Goal: Task Accomplishment & Management: Use online tool/utility

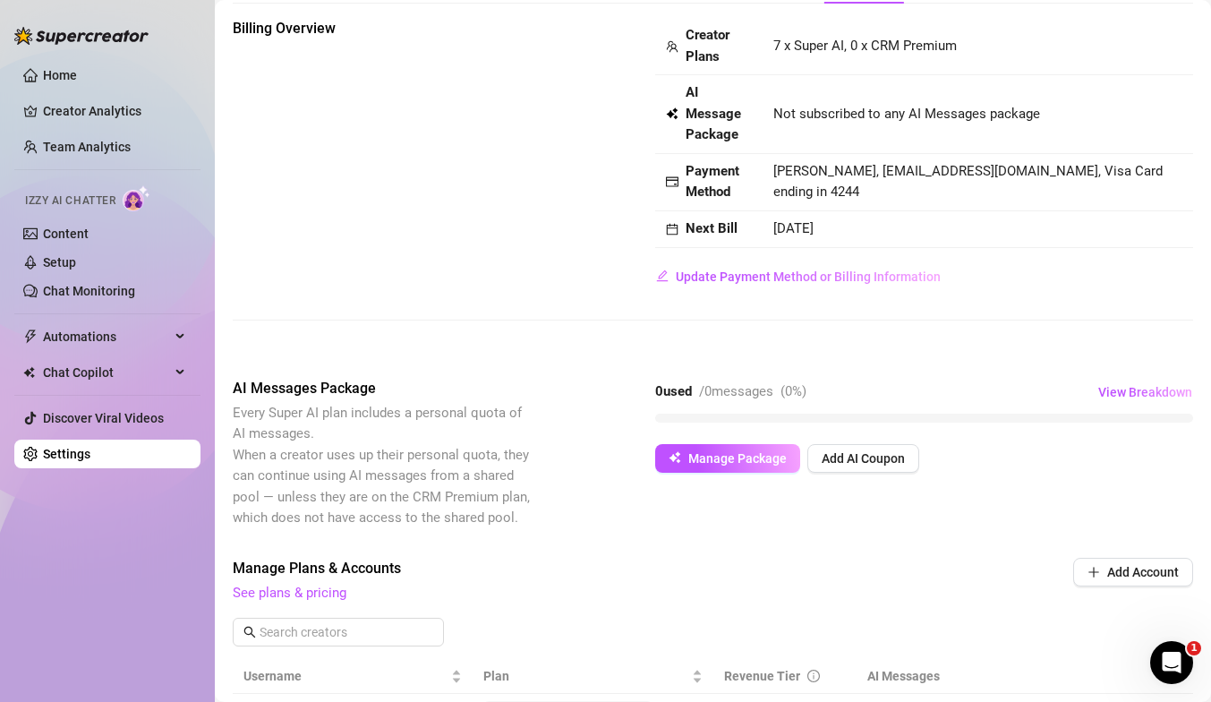
scroll to position [81, 0]
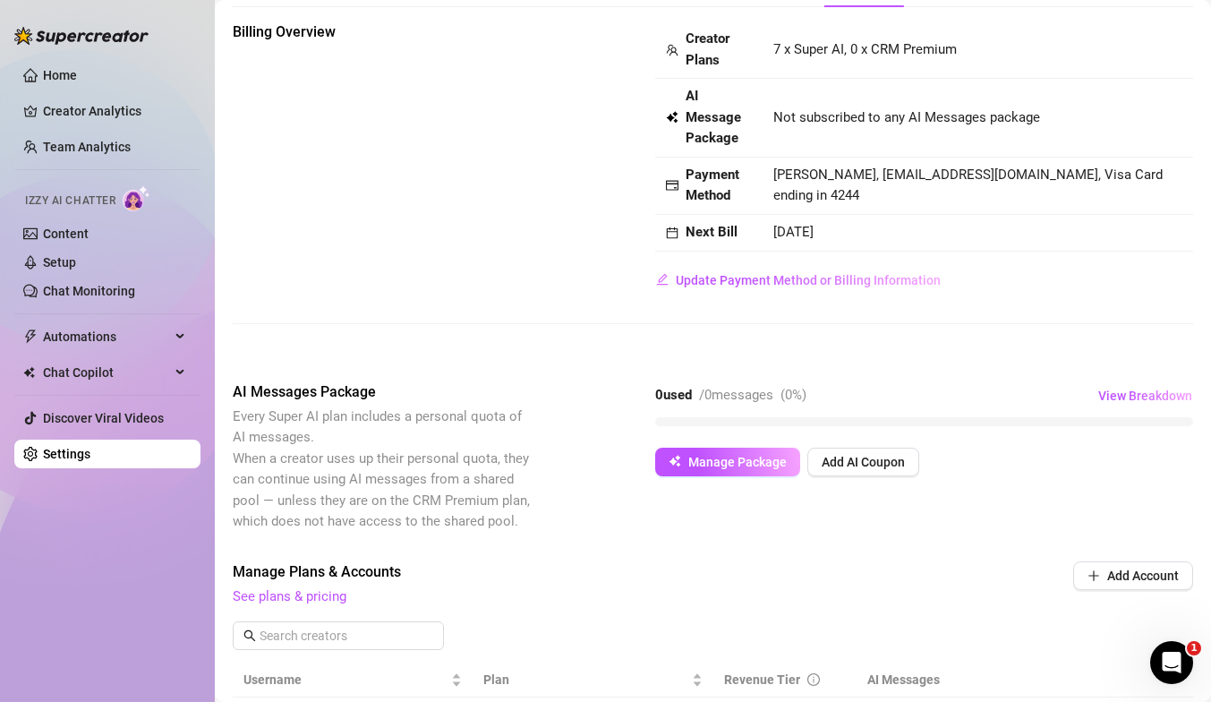
click at [760, 400] on span "/ 0 messages" at bounding box center [736, 395] width 74 height 16
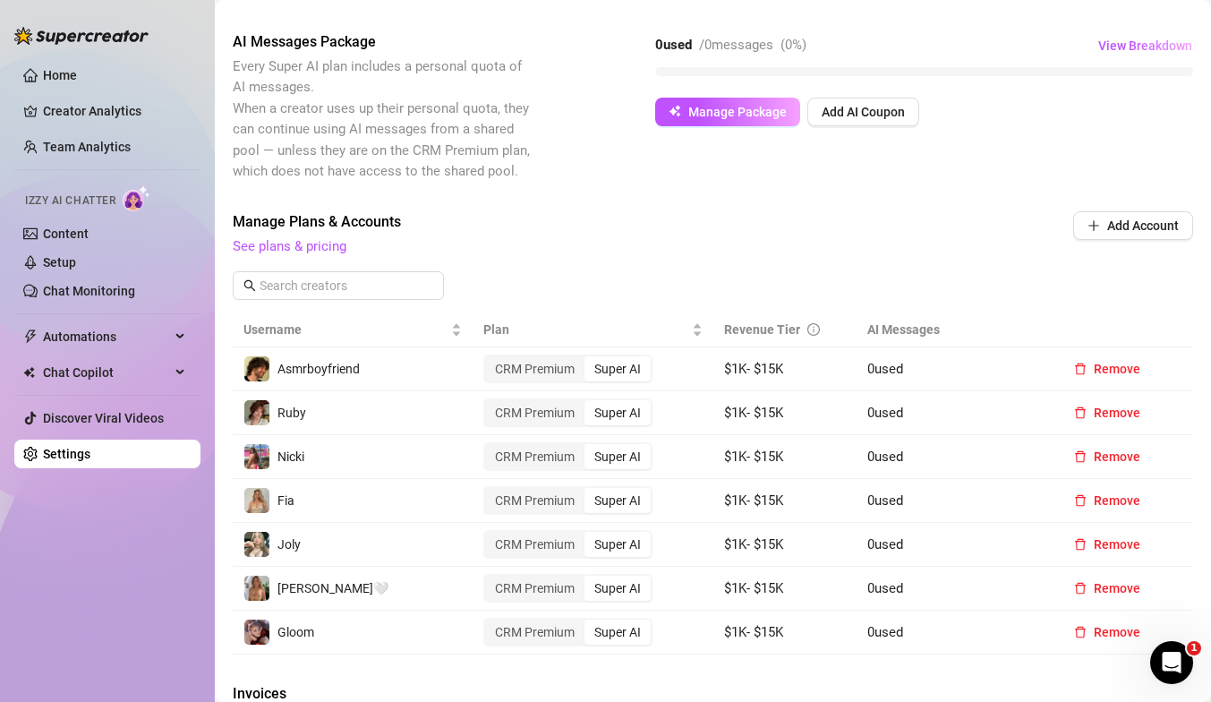
scroll to position [451, 0]
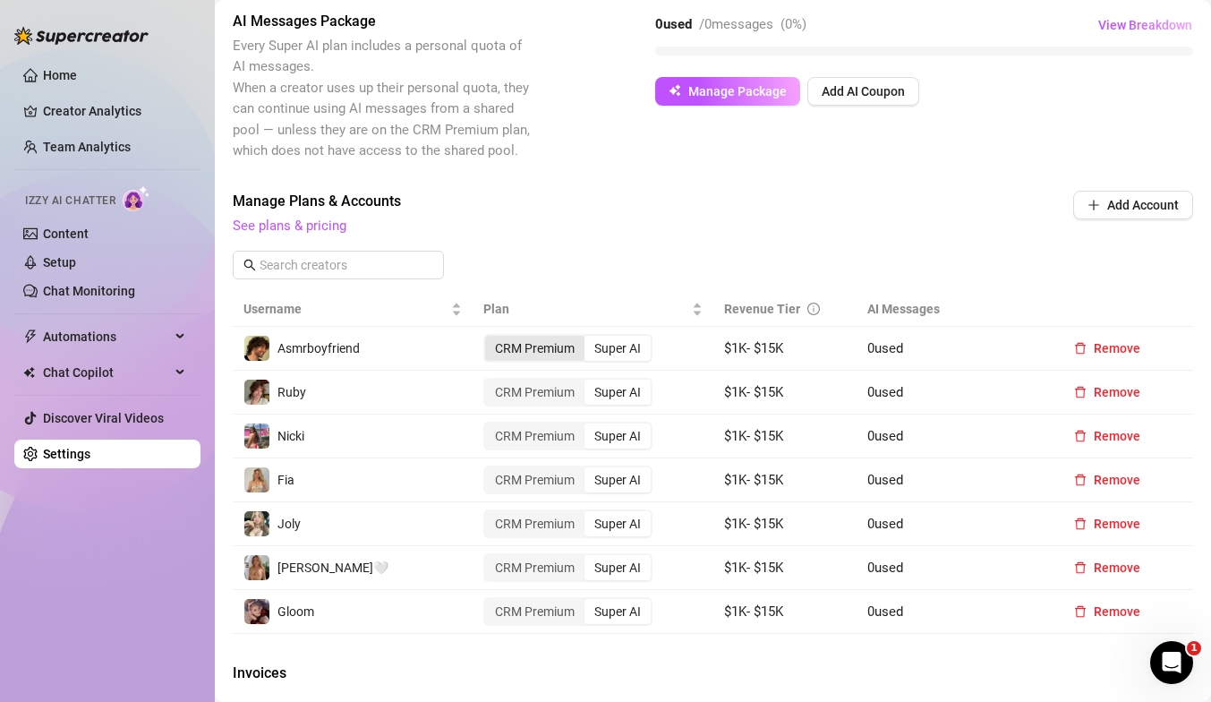
click at [550, 352] on div "CRM Premium" at bounding box center [534, 348] width 99 height 25
click at [490, 338] on input "CRM Premium" at bounding box center [490, 338] width 0 height 0
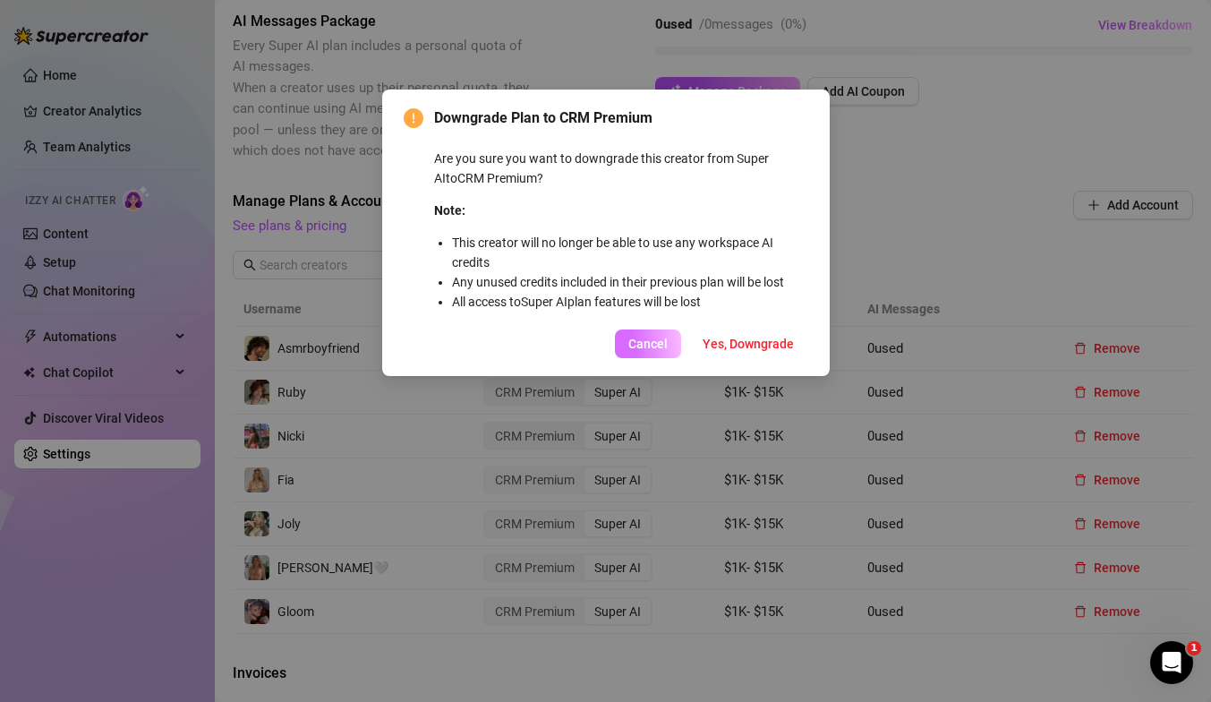
click at [655, 344] on span "Cancel" at bounding box center [647, 344] width 39 height 14
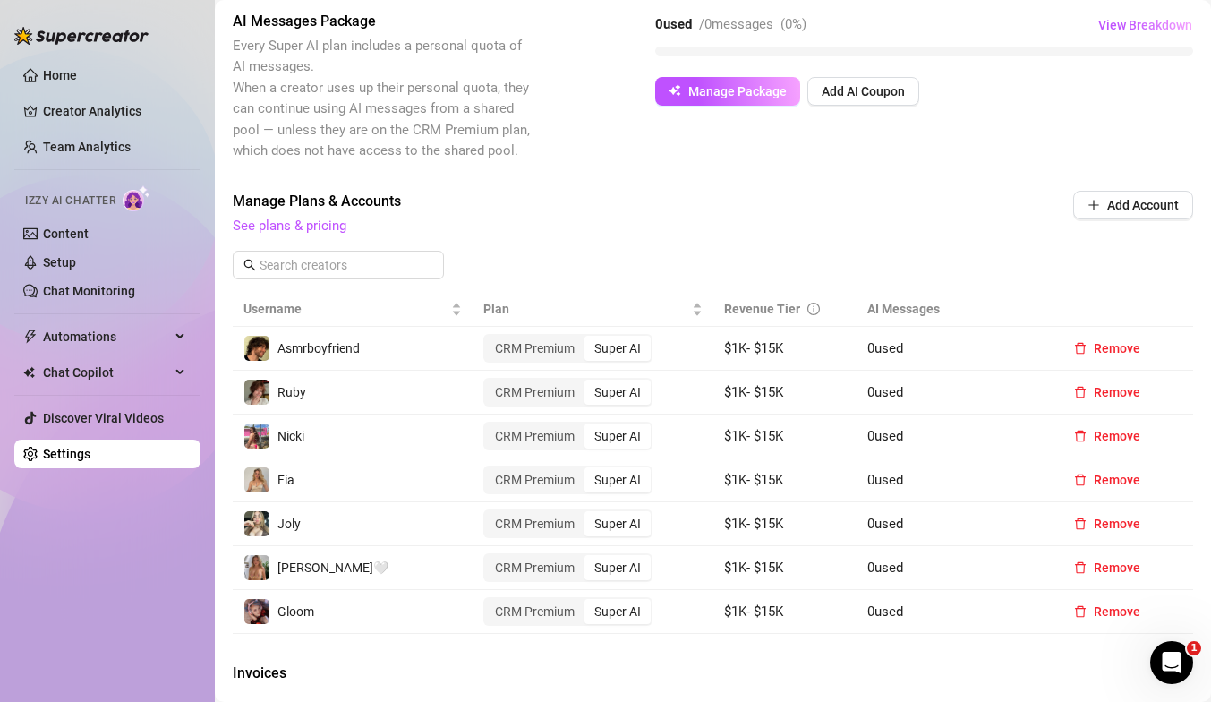
click at [622, 343] on div "Super AI" at bounding box center [617, 348] width 66 height 25
click at [589, 338] on input "Super AI" at bounding box center [589, 338] width 0 height 0
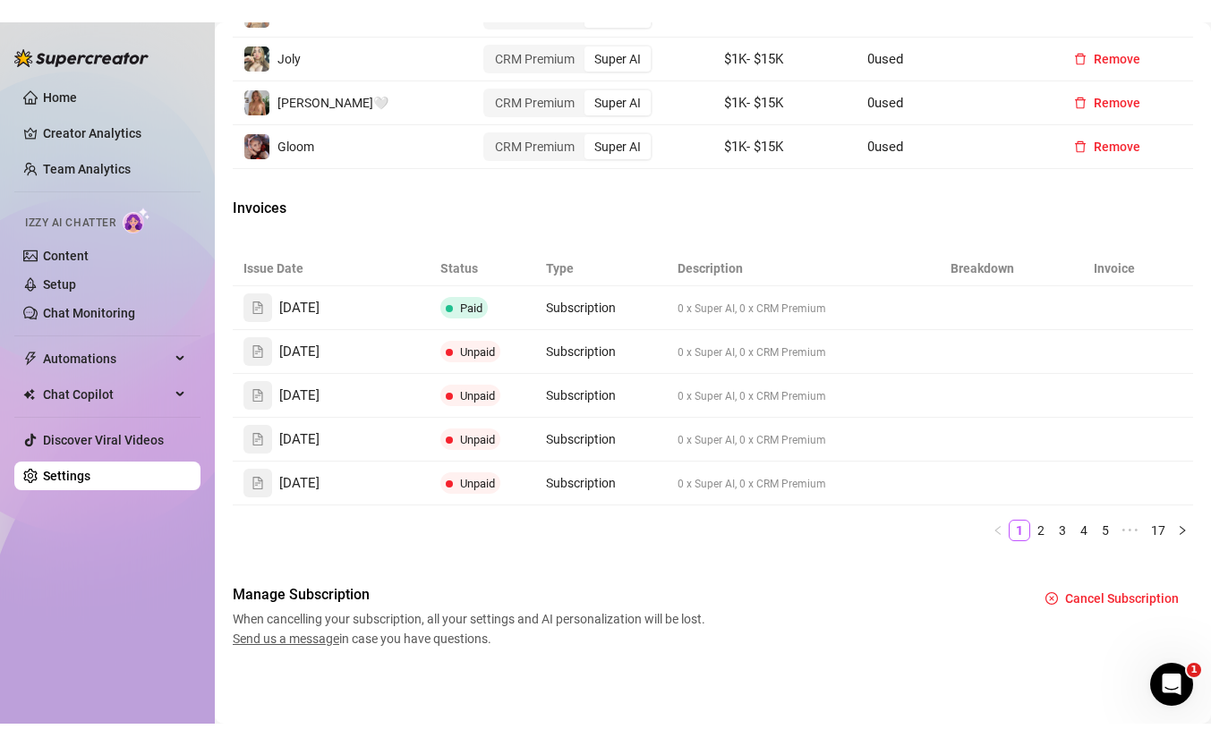
scroll to position [0, 0]
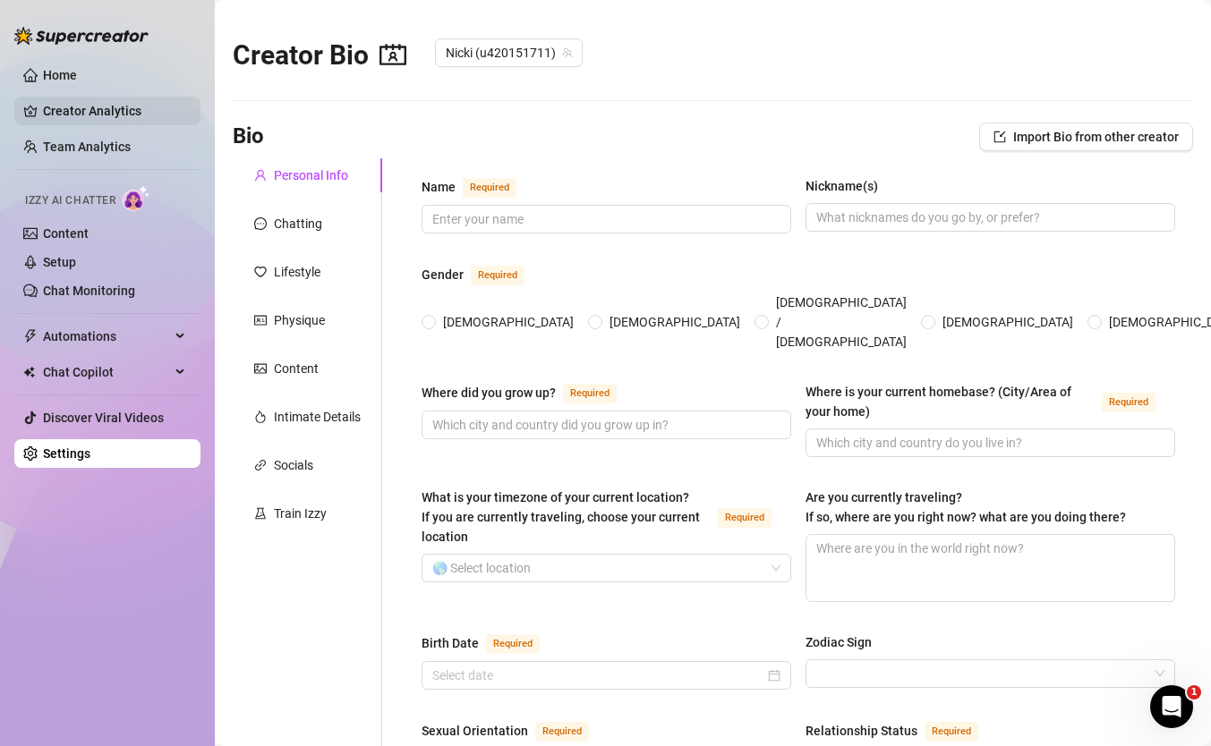
click at [118, 124] on link "Creator Analytics" at bounding box center [114, 111] width 143 height 29
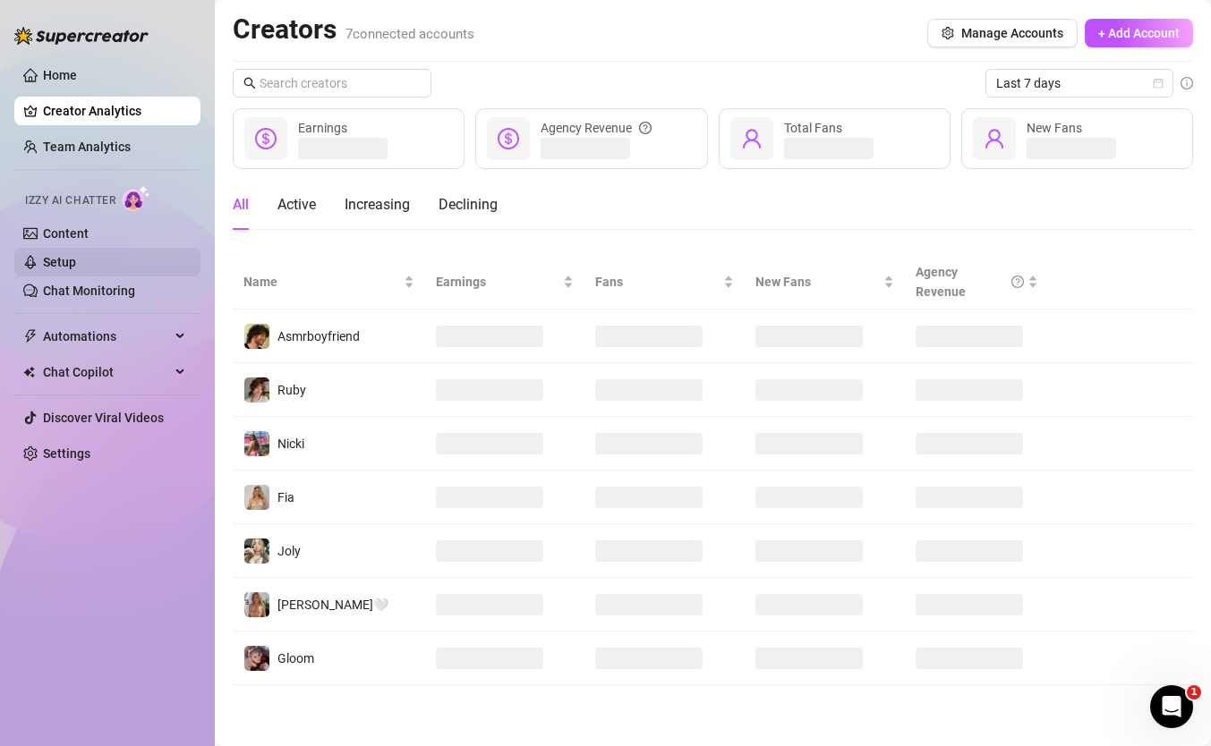
click at [63, 265] on link "Setup" at bounding box center [59, 262] width 33 height 14
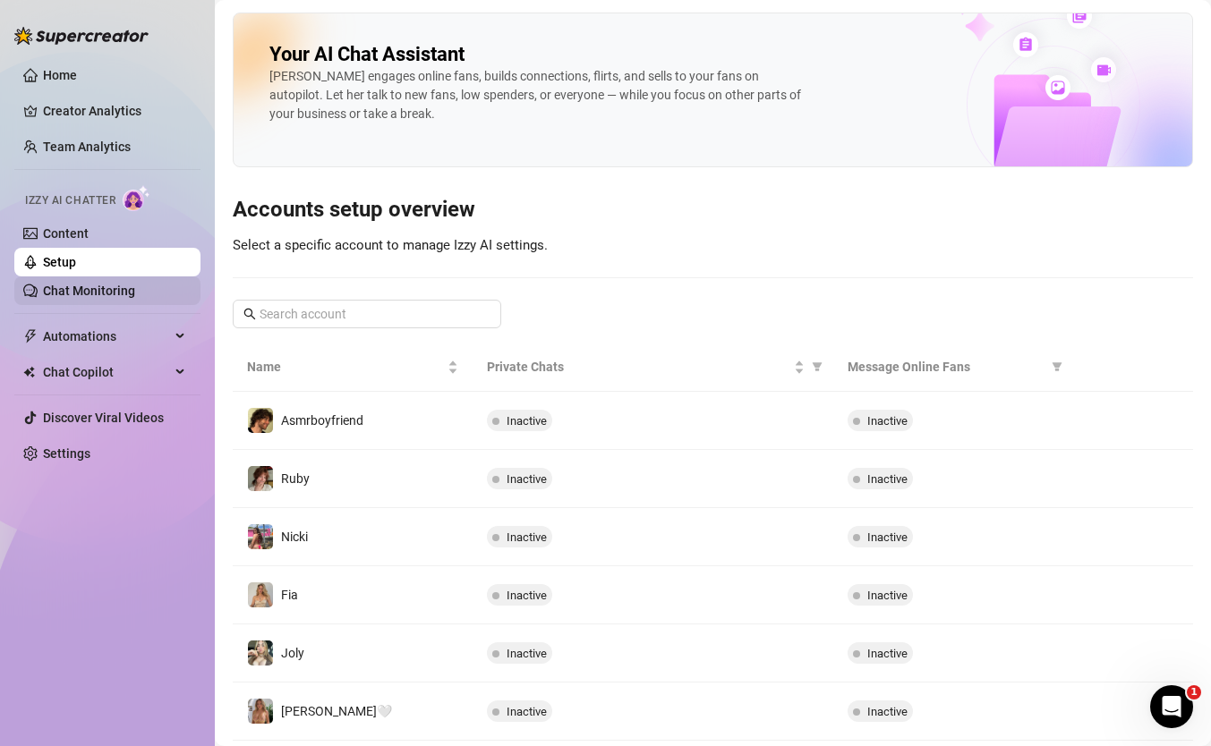
click at [77, 295] on link "Chat Monitoring" at bounding box center [89, 291] width 92 height 14
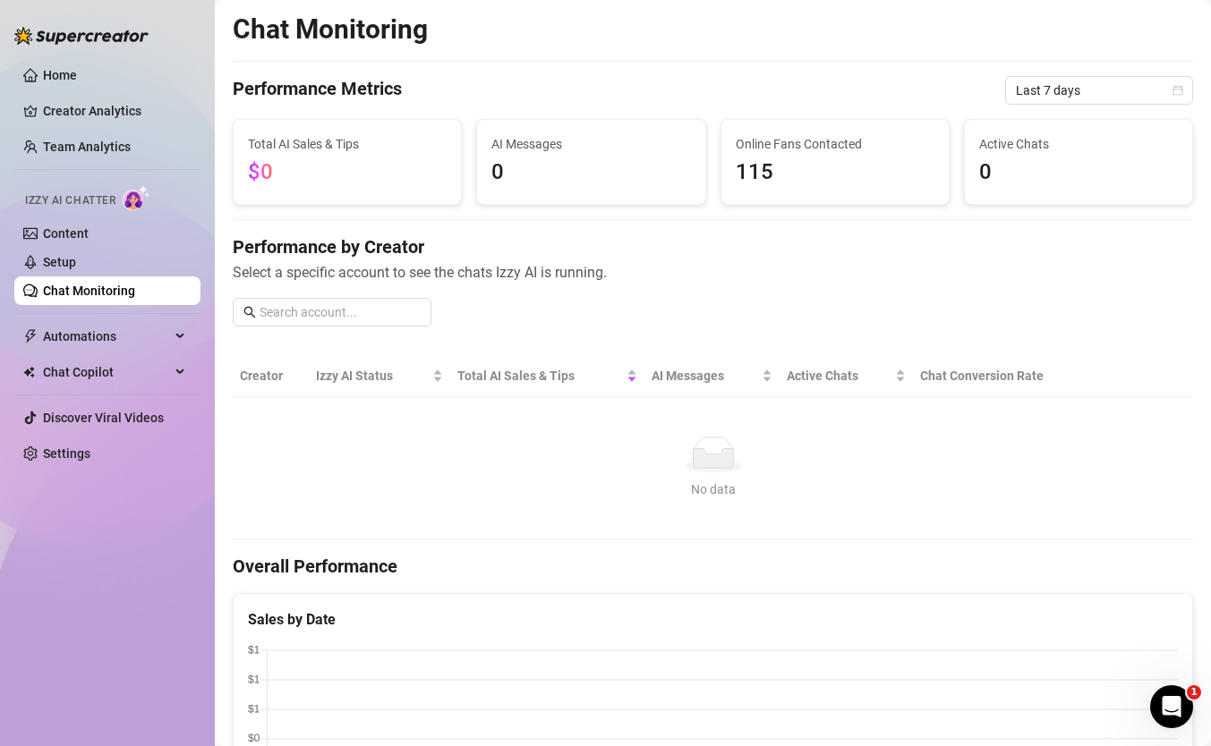
scroll to position [212, 0]
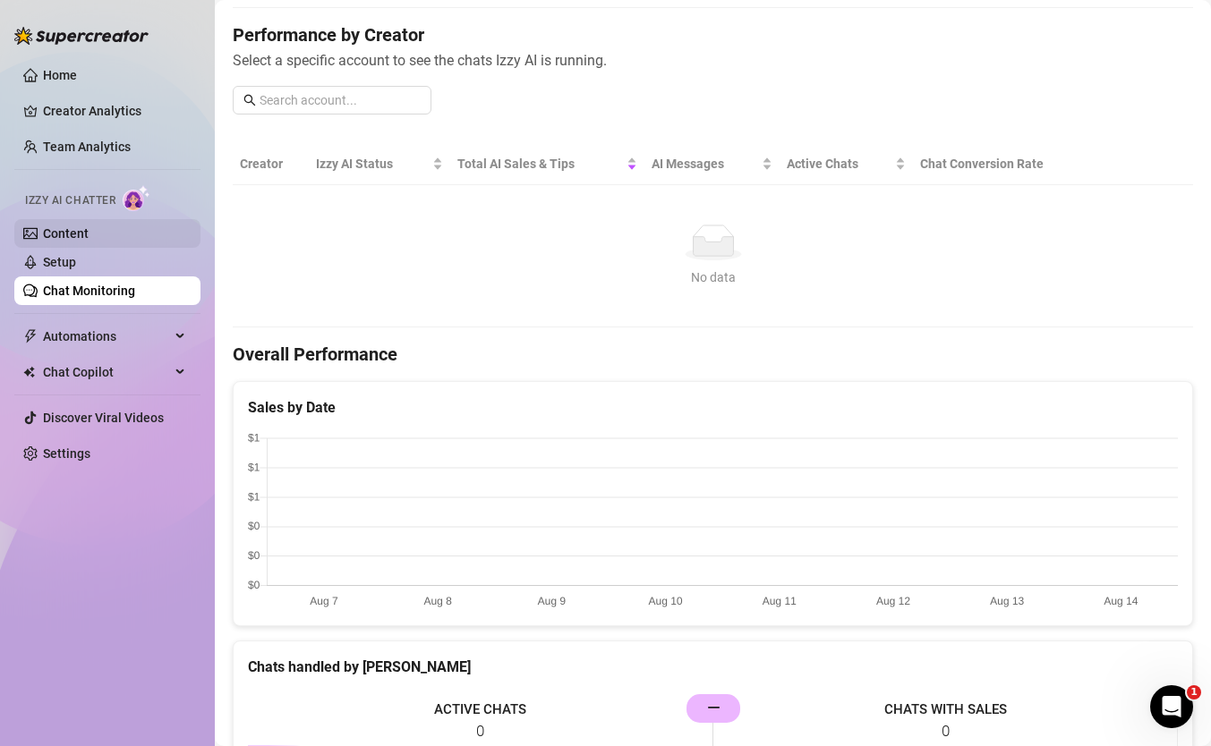
click at [67, 239] on link "Content" at bounding box center [66, 233] width 46 height 14
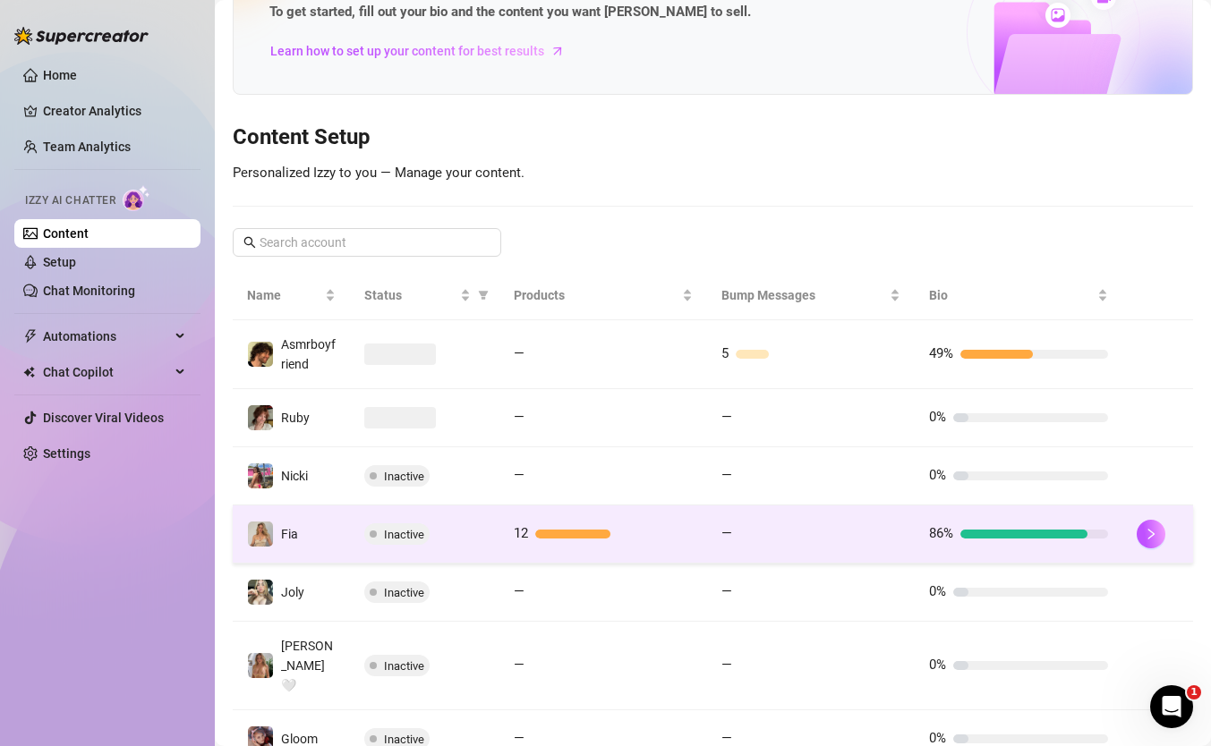
scroll to position [149, 0]
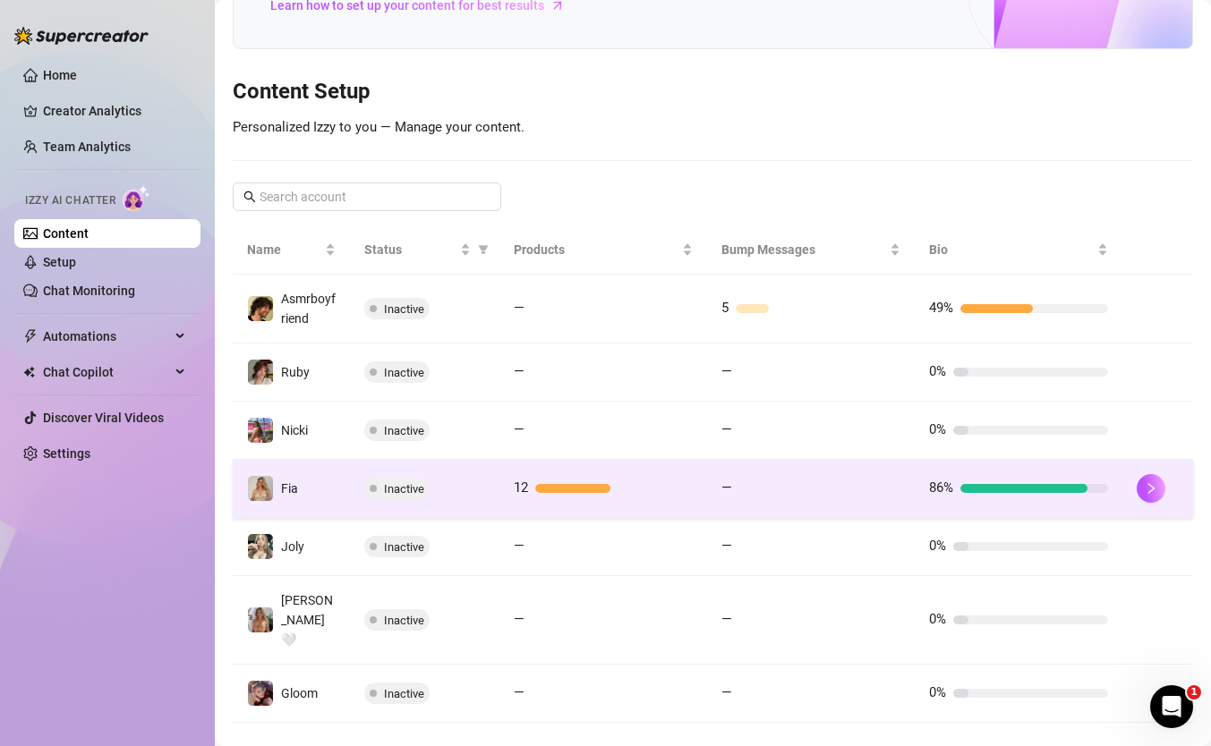
click at [941, 496] on span "86%" at bounding box center [941, 488] width 24 height 21
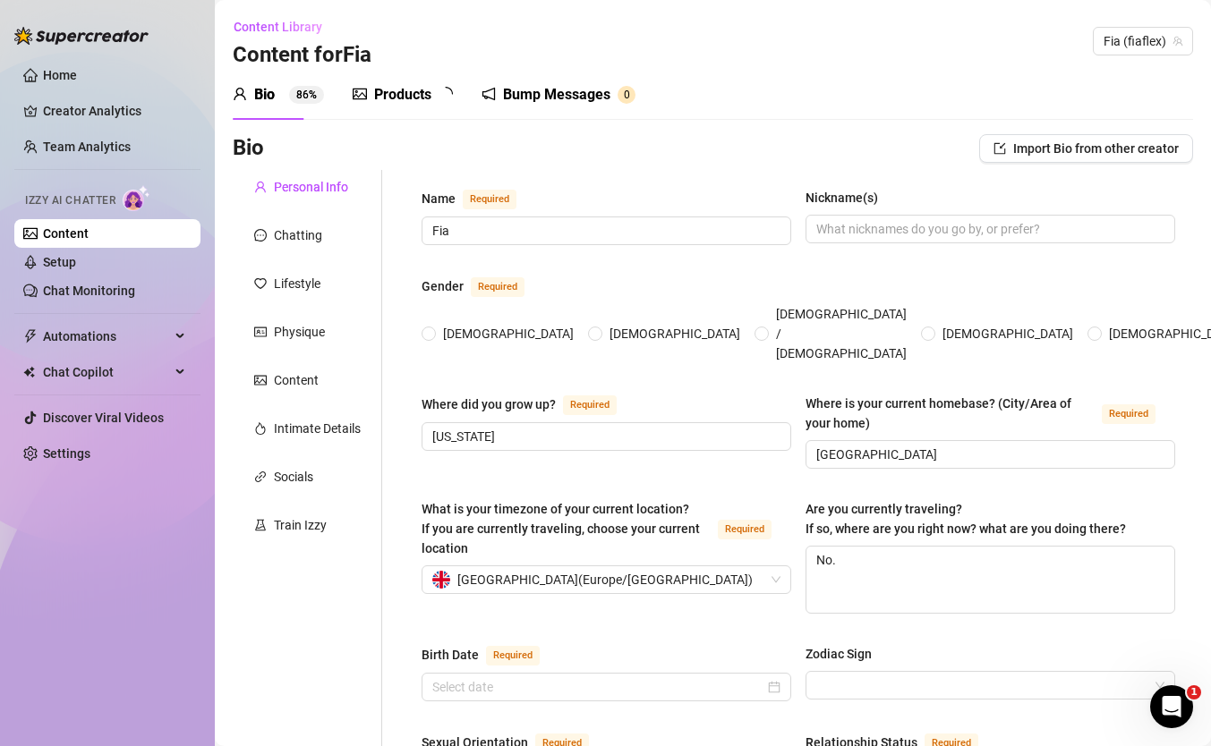
radio input "true"
type input "[DATE]"
click at [289, 243] on div "Chatting" at bounding box center [298, 236] width 48 height 20
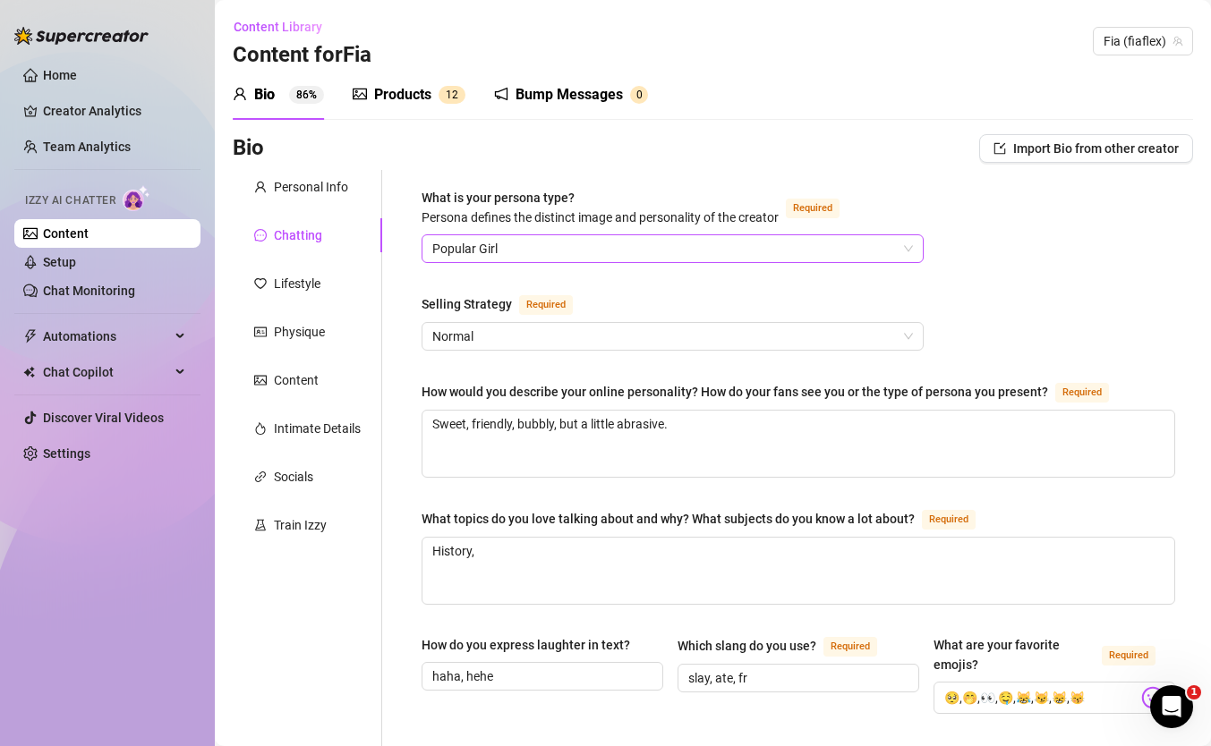
click at [606, 249] on span "Popular Girl" at bounding box center [672, 248] width 481 height 27
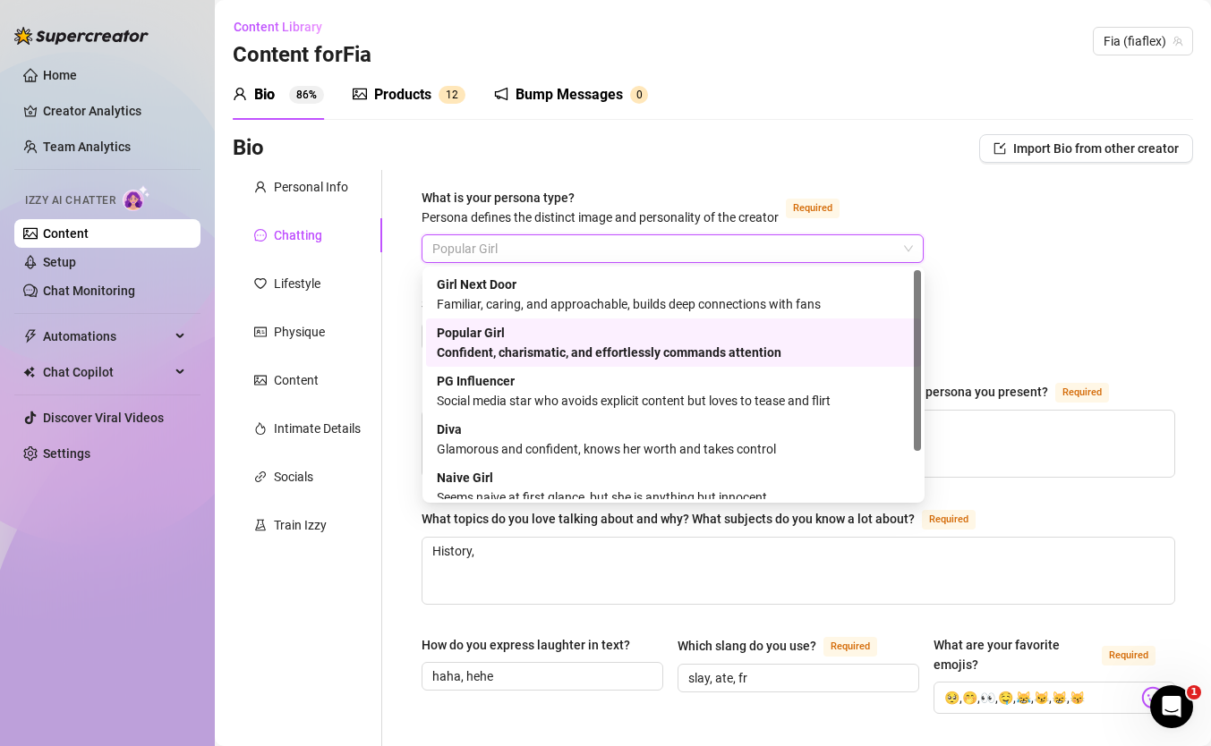
click at [582, 337] on div "Popular Girl Confident, charismatic, and effortlessly commands attention" at bounding box center [673, 342] width 473 height 39
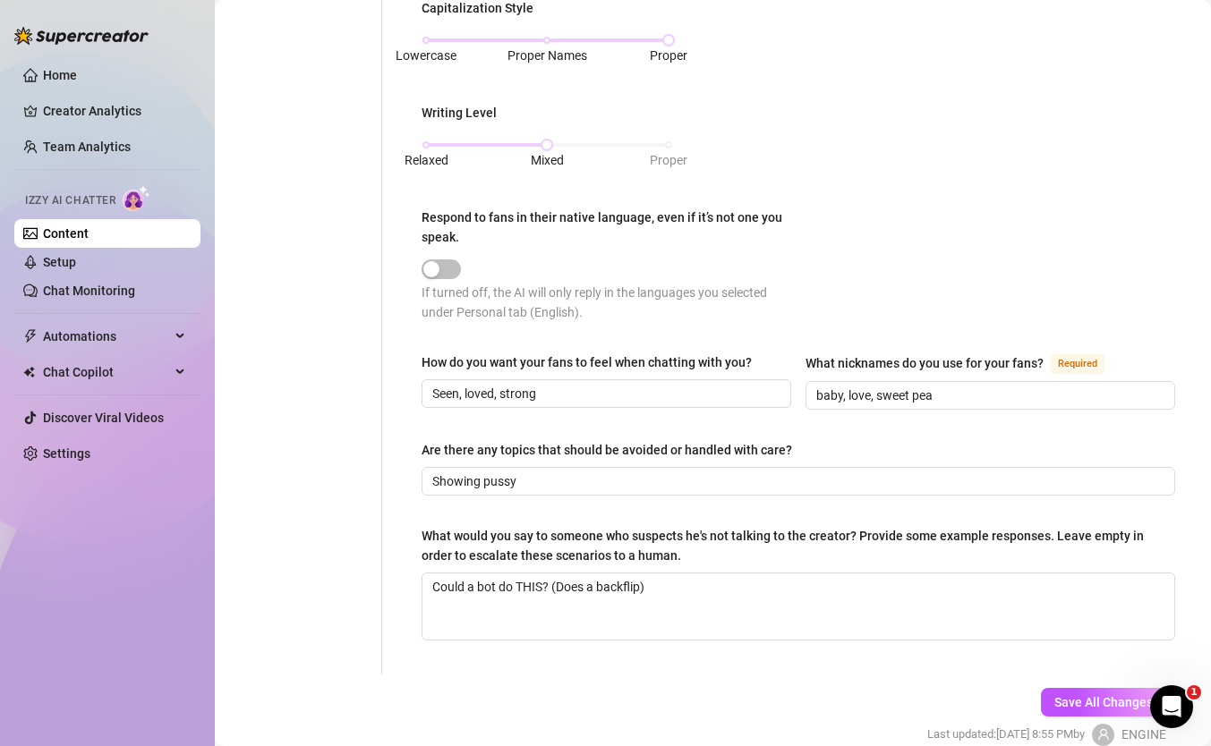
scroll to position [933, 0]
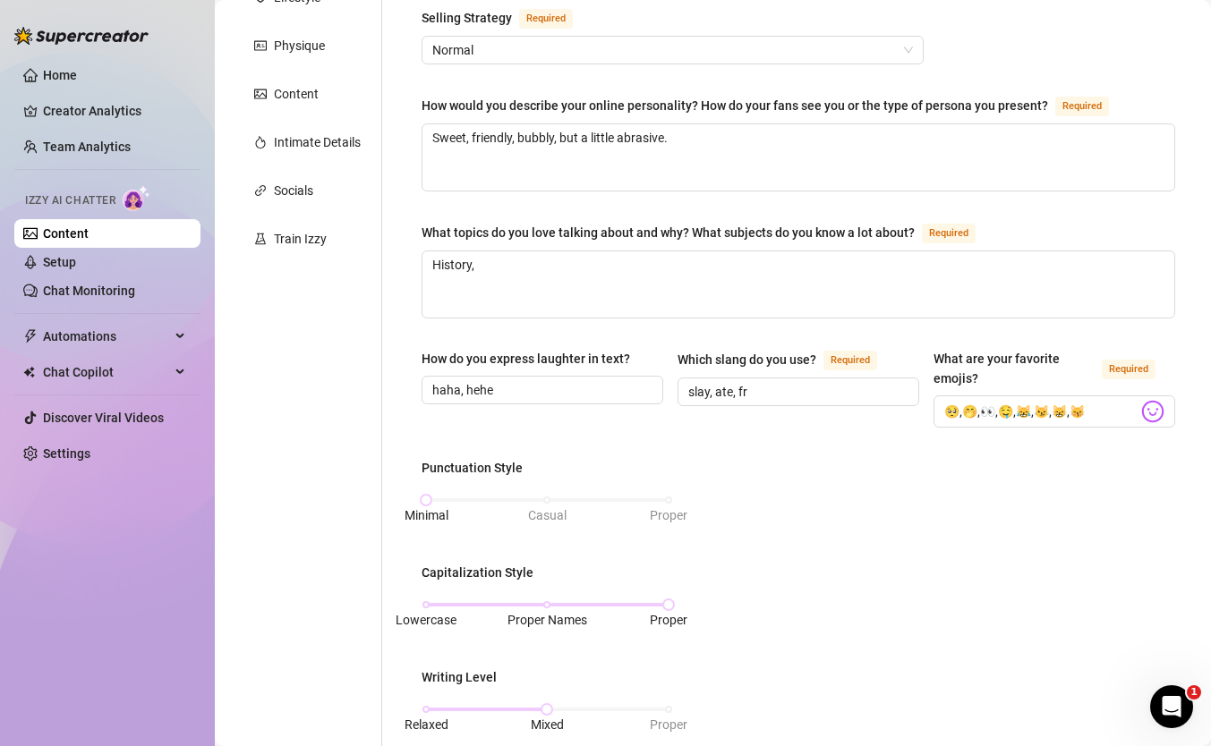
scroll to position [61, 0]
